Goal: Task Accomplishment & Management: Manage account settings

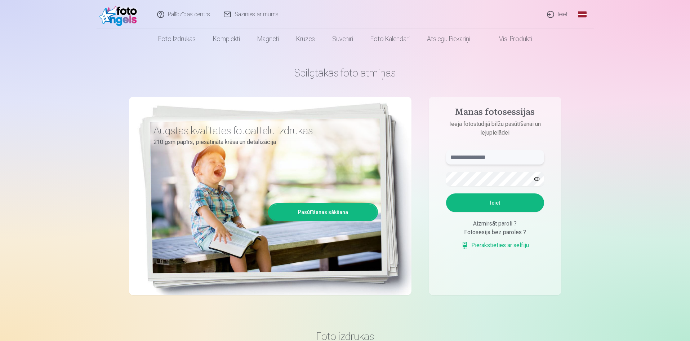
click at [519, 159] on input "text" at bounding box center [495, 157] width 98 height 14
click at [464, 204] on button "Ieiet" at bounding box center [495, 202] width 98 height 19
click at [537, 181] on button "button" at bounding box center [537, 179] width 14 height 14
click at [503, 159] on input "******" at bounding box center [495, 157] width 98 height 14
type input "*"
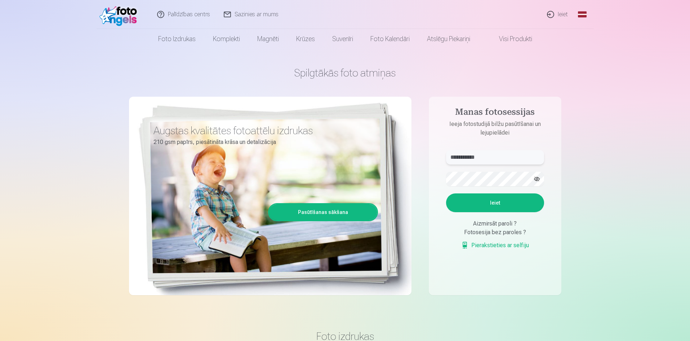
type input "**********"
click at [465, 198] on button "Ieiet" at bounding box center [495, 202] width 98 height 19
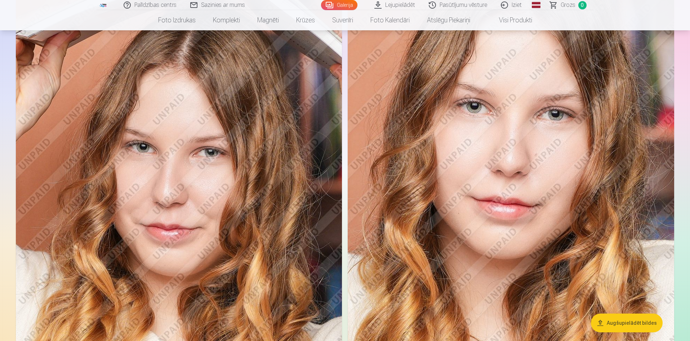
scroll to position [1564, 0]
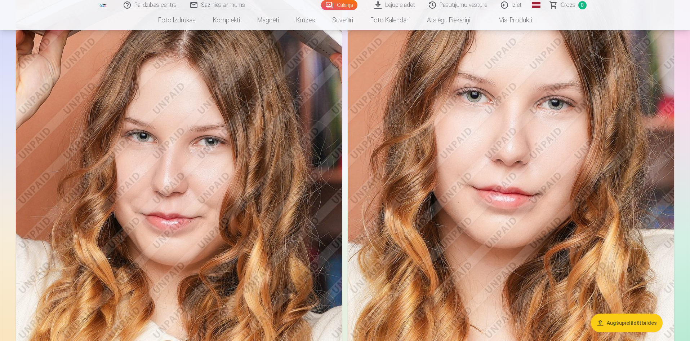
click at [540, 161] on img at bounding box center [511, 145] width 327 height 490
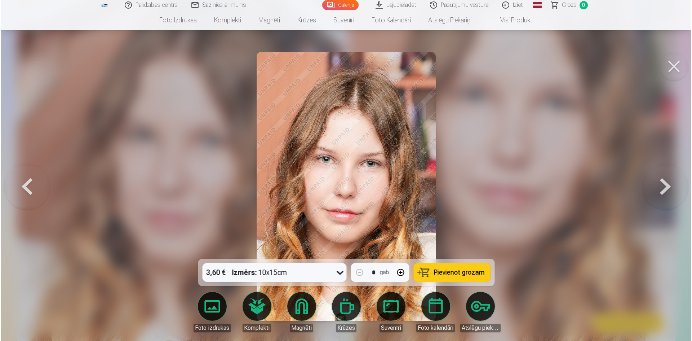
scroll to position [1568, 0]
click at [333, 157] on img at bounding box center [346, 186] width 179 height 269
